Goal: Find specific page/section

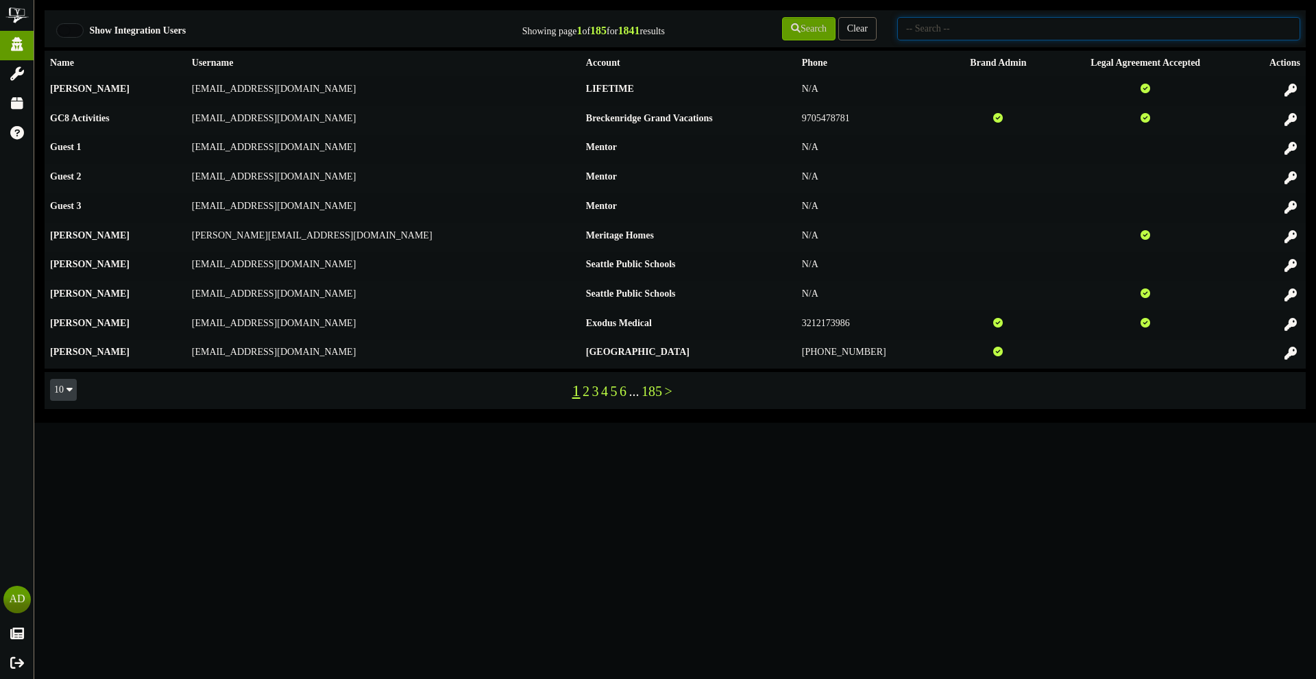
click at [972, 25] on input "text" at bounding box center [1098, 28] width 403 height 23
type input "M"
type input "AFCU"
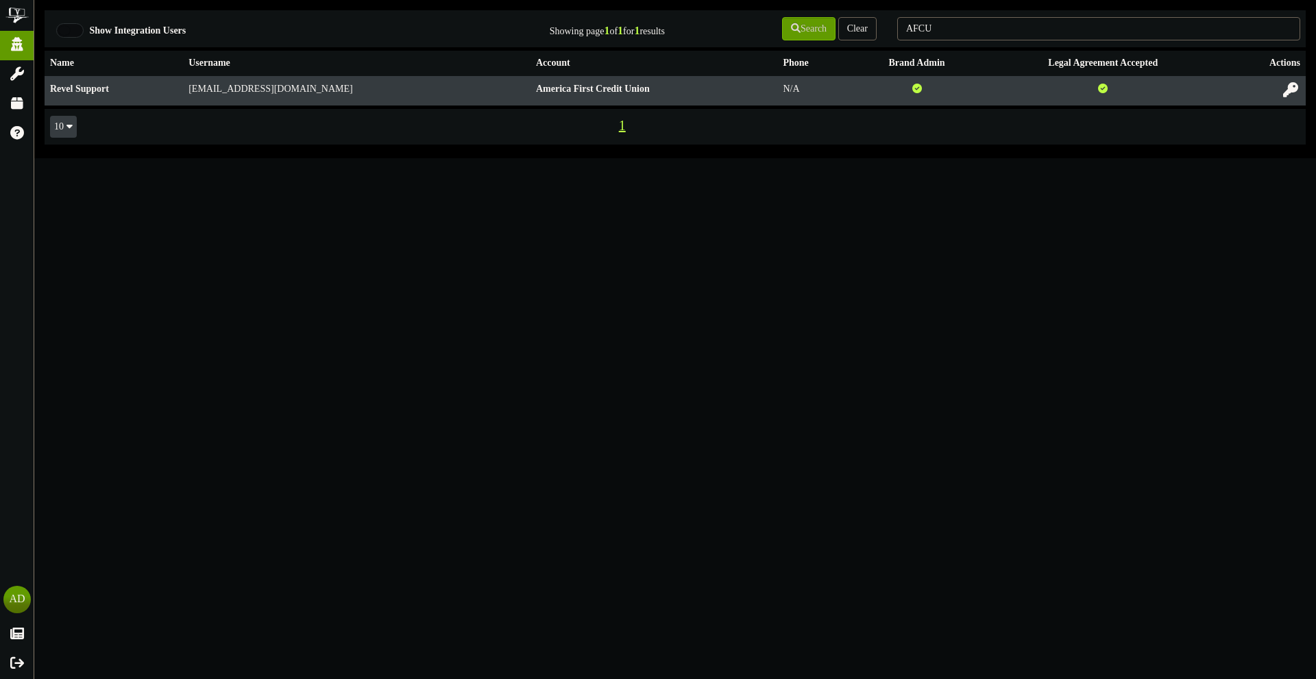
click at [1299, 97] on button at bounding box center [1290, 90] width 23 height 21
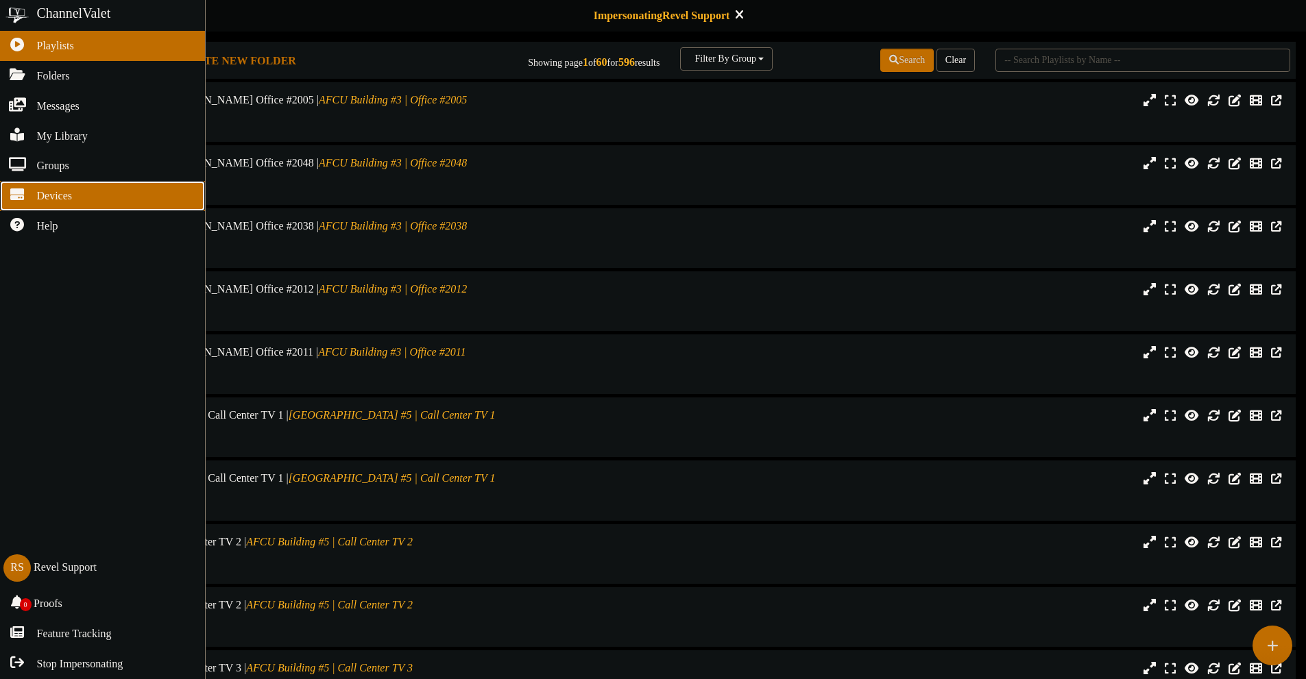
click at [32, 195] on icon at bounding box center [17, 193] width 34 height 10
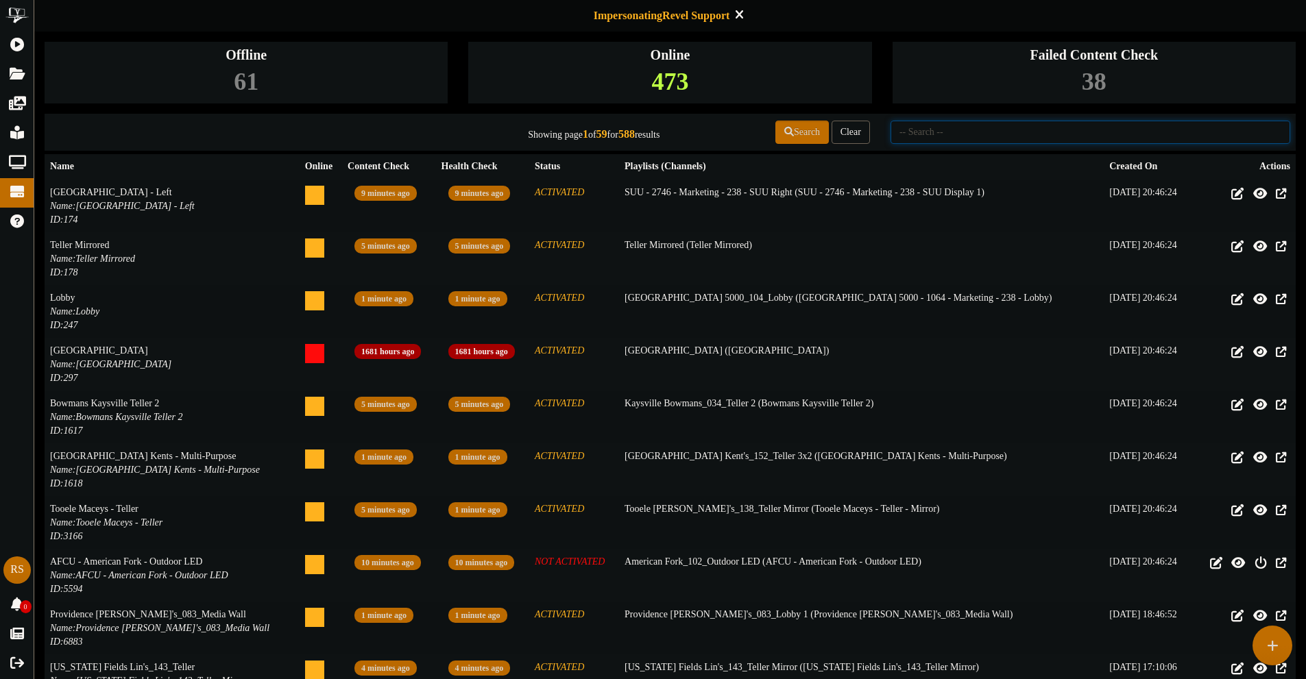
click at [941, 135] on input "text" at bounding box center [1091, 132] width 400 height 23
type input "mesa base"
